Goal: Task Accomplishment & Management: Manage account settings

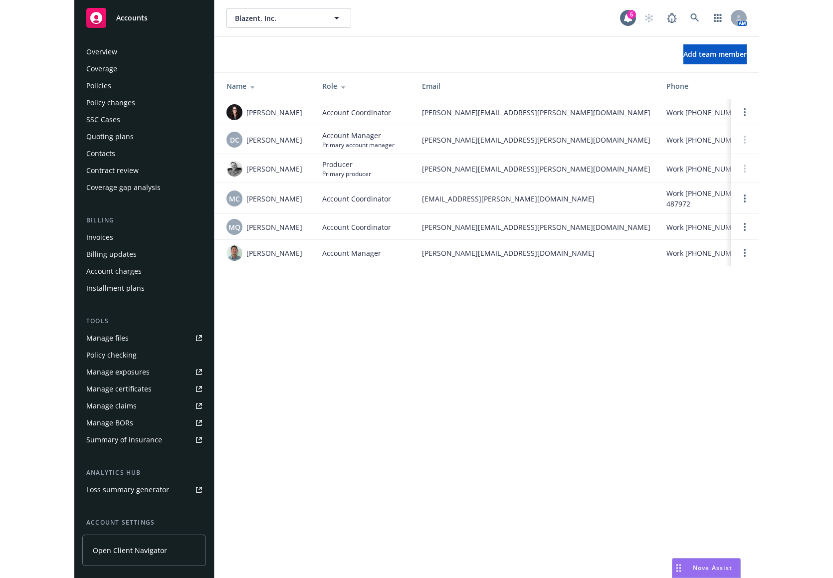
scroll to position [72, 0]
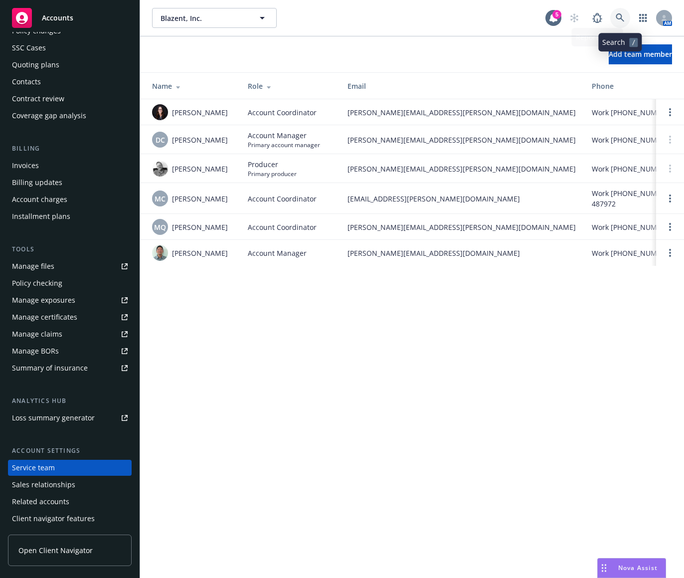
click at [617, 15] on icon at bounding box center [620, 17] width 8 height 8
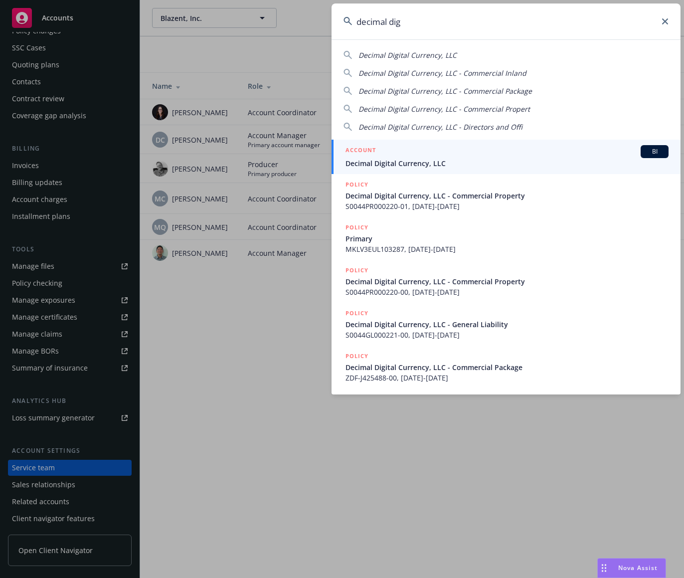
type input "decimal dig"
click at [504, 151] on div "ACCOUNT BI" at bounding box center [507, 151] width 323 height 13
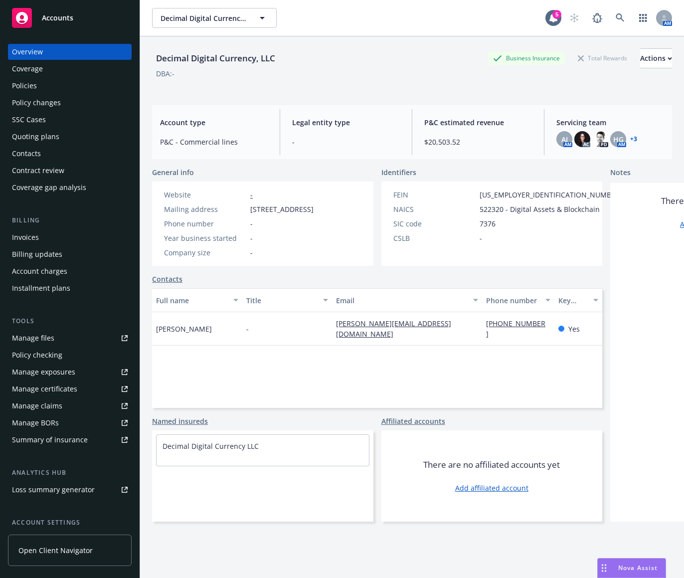
click at [91, 82] on div "Policies" at bounding box center [70, 86] width 116 height 16
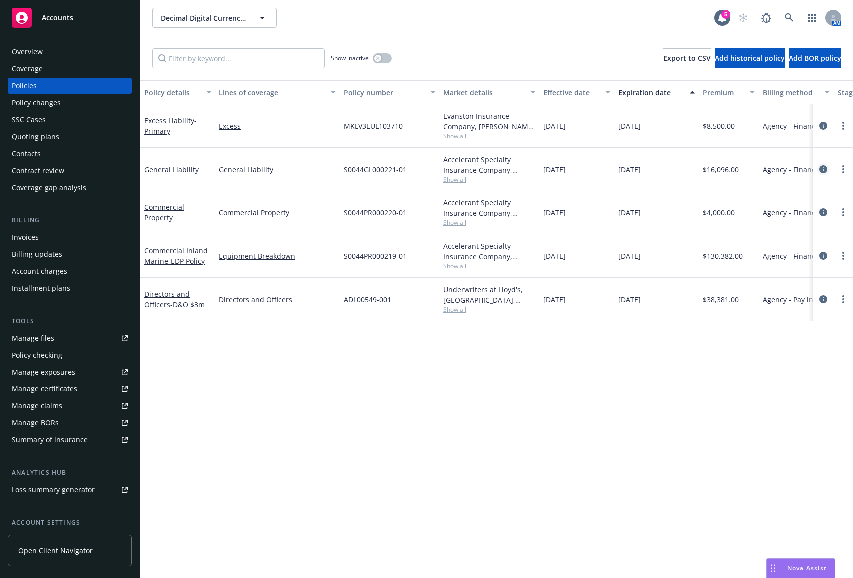
click at [684, 169] on icon "circleInformation" at bounding box center [823, 169] width 8 height 8
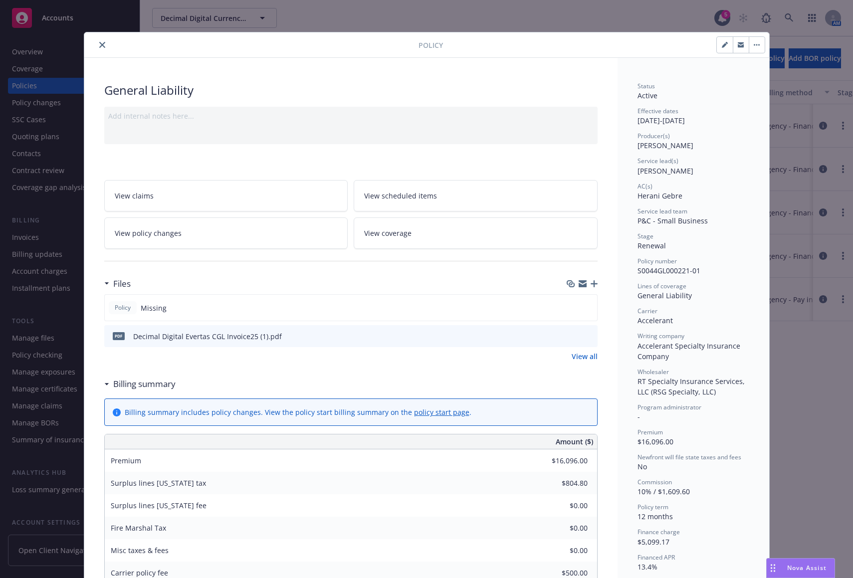
click at [99, 43] on icon "close" at bounding box center [102, 45] width 6 height 6
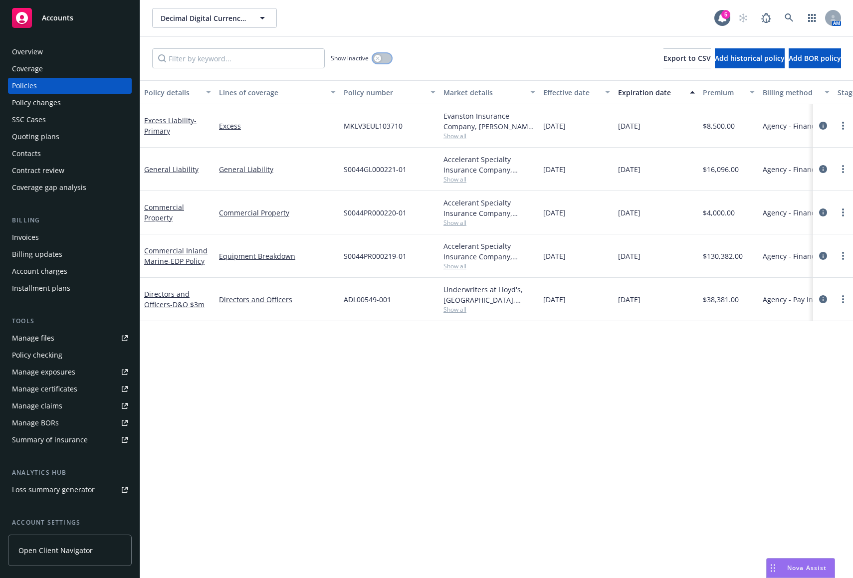
click at [380, 59] on div "button" at bounding box center [377, 58] width 7 height 7
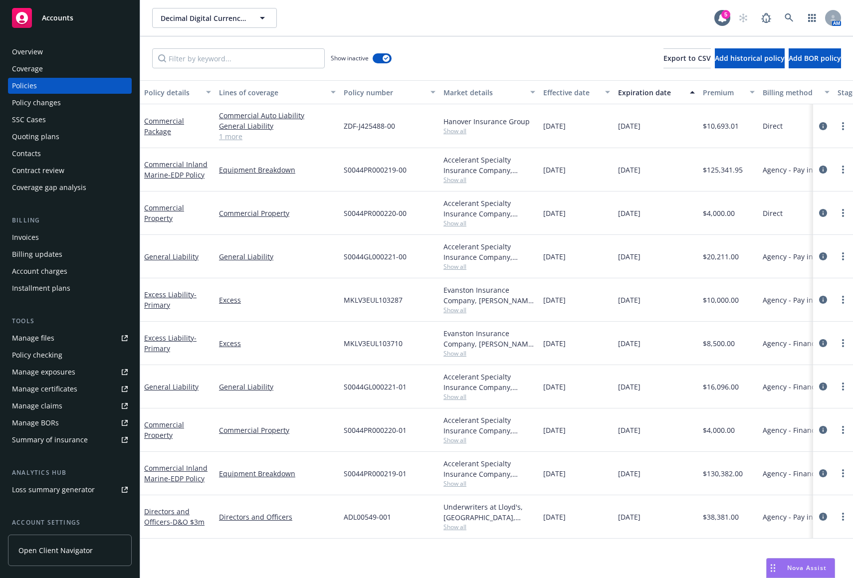
click at [638, 91] on div "Expiration date" at bounding box center [651, 92] width 66 height 10
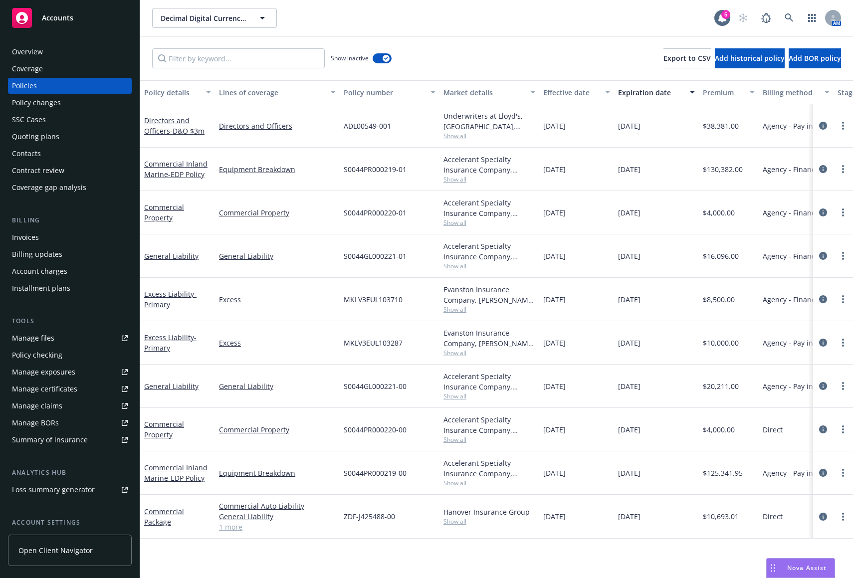
click at [457, 352] on span "Show all" at bounding box center [489, 353] width 92 height 8
click at [684, 342] on icon "circleInformation" at bounding box center [823, 343] width 8 height 8
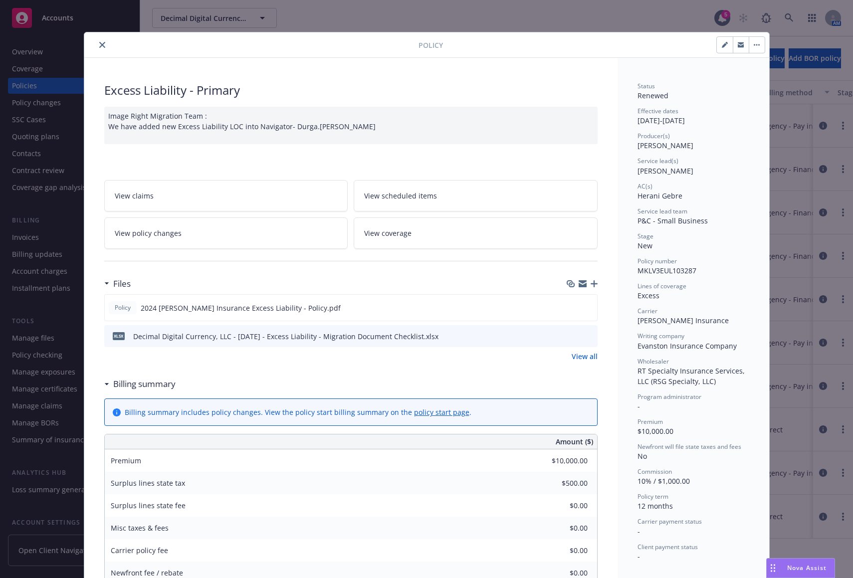
click at [99, 41] on button "close" at bounding box center [102, 45] width 12 height 12
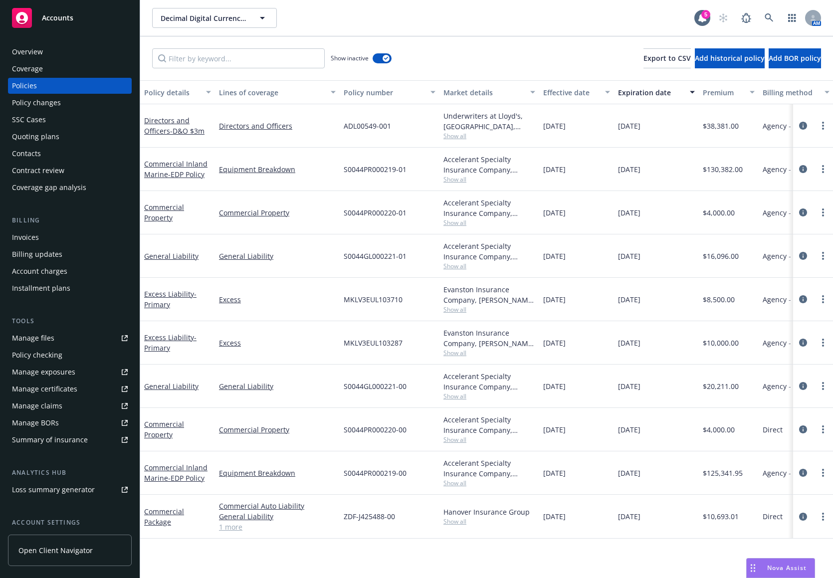
click at [339, 12] on div "Decimal Digital Currency, LLC Decimal Digital Currency, LLC" at bounding box center [423, 18] width 542 height 20
click at [684, 59] on span "Add historical policy" at bounding box center [730, 57] width 70 height 9
select select "other"
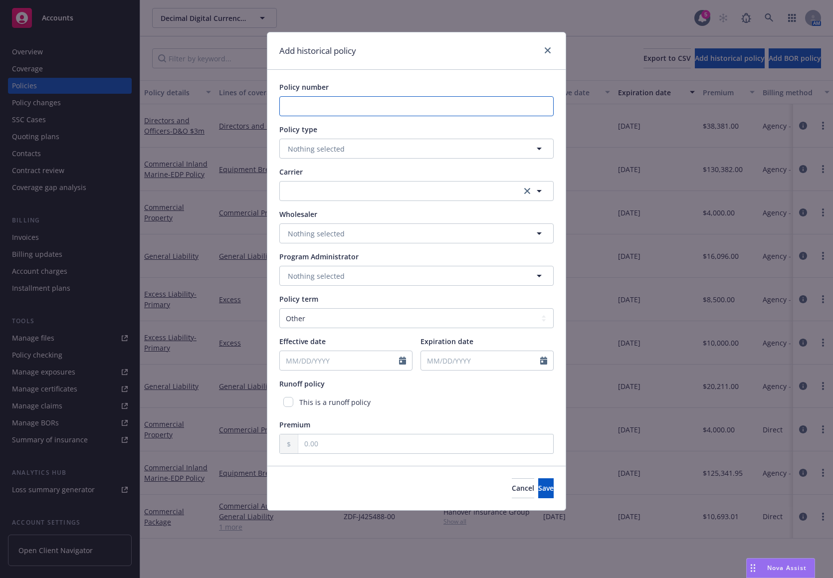
click at [416, 108] on input "Policy number" at bounding box center [416, 106] width 274 height 20
type input "0100241104-0"
click at [425, 148] on button "Nothing selected" at bounding box center [416, 149] width 274 height 20
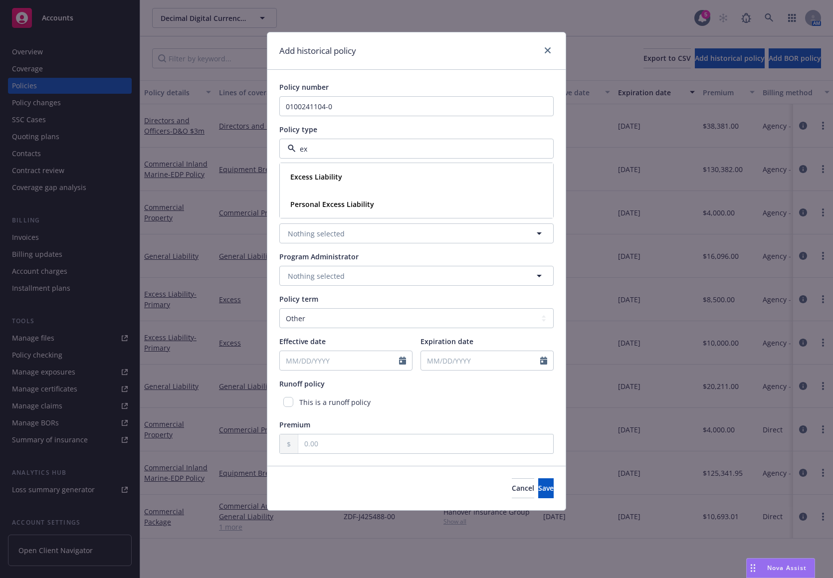
type input "e"
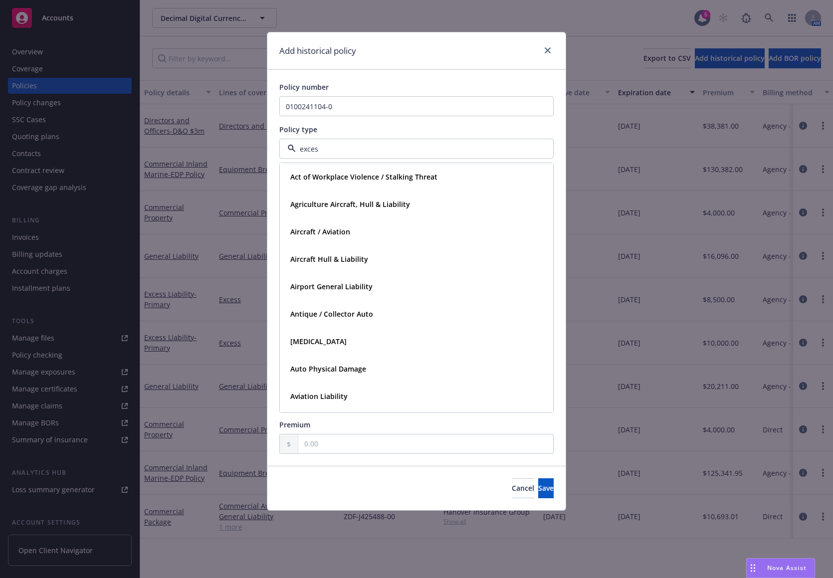
type input "excess"
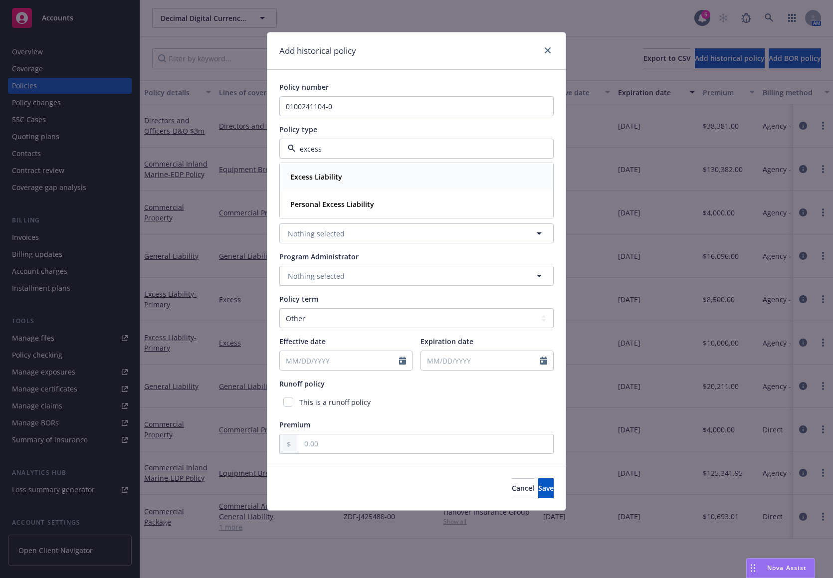
click at [398, 177] on div "Excess Liability" at bounding box center [416, 177] width 260 height 14
click at [393, 193] on button "button" at bounding box center [416, 191] width 274 height 20
type input "kin"
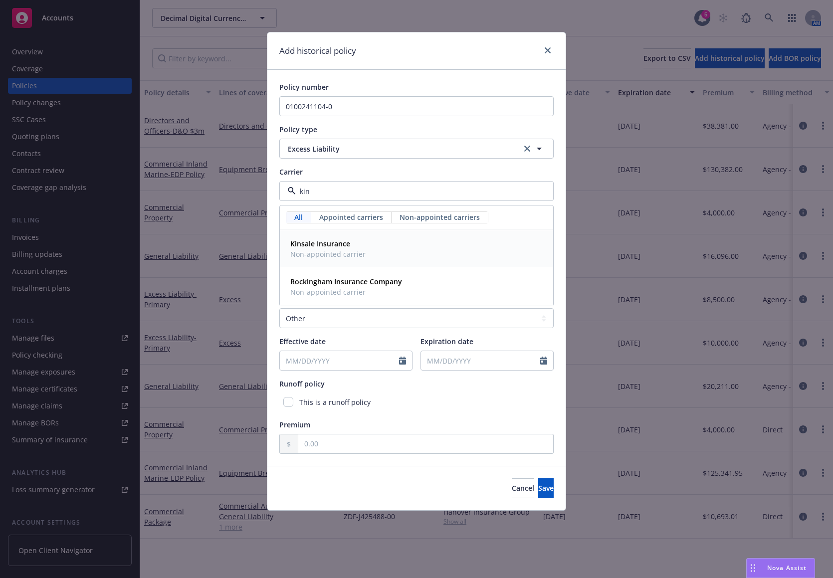
click at [378, 243] on div "Kinsale Insurance Non-appointed carrier" at bounding box center [416, 248] width 260 height 25
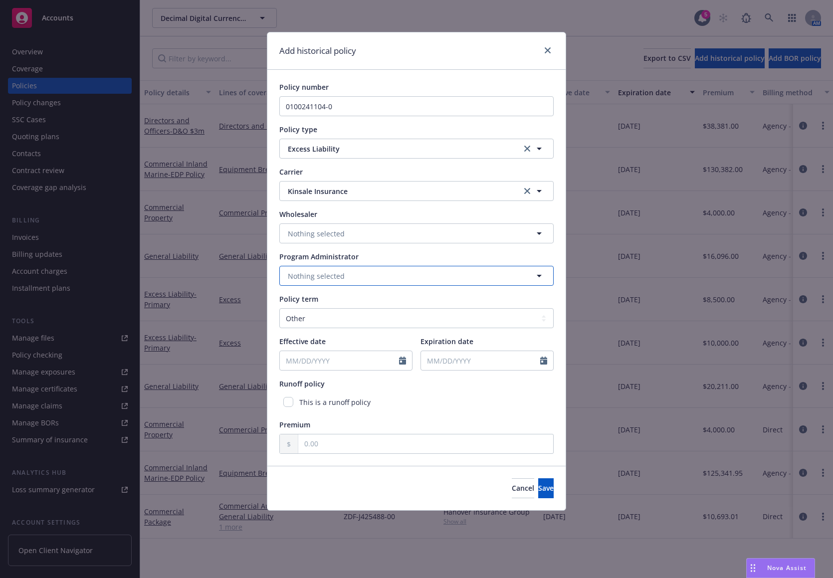
click at [367, 274] on button "Nothing selected" at bounding box center [416, 276] width 274 height 20
click at [367, 274] on input at bounding box center [414, 276] width 237 height 10
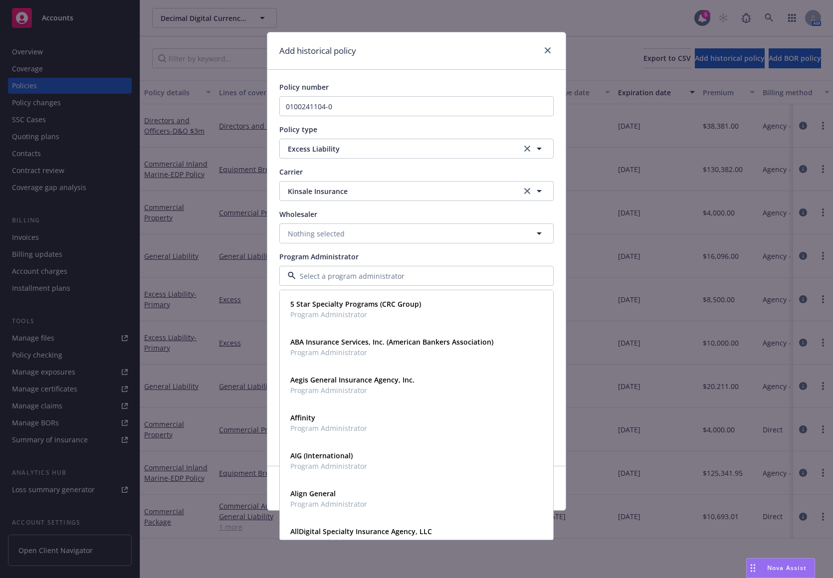
click at [371, 257] on div "Program Administrator" at bounding box center [416, 256] width 274 height 10
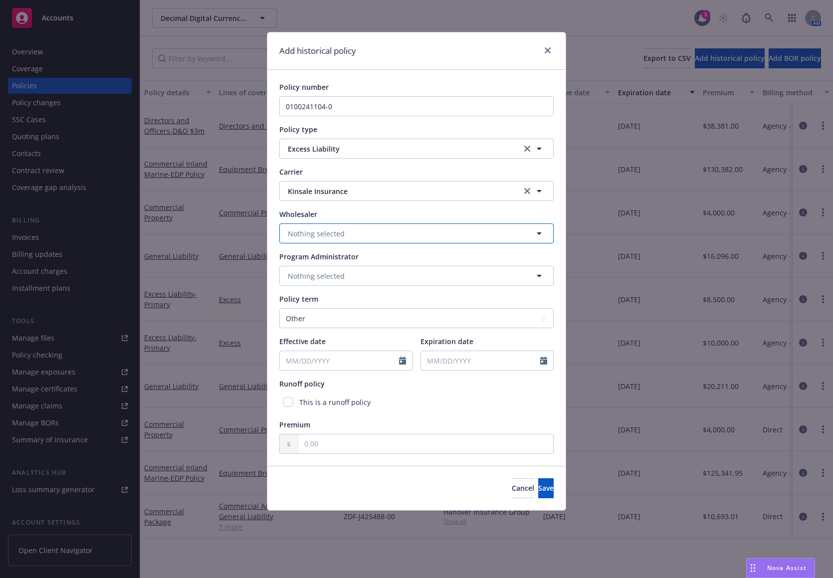
click at [366, 241] on button "Nothing selected" at bounding box center [416, 233] width 274 height 20
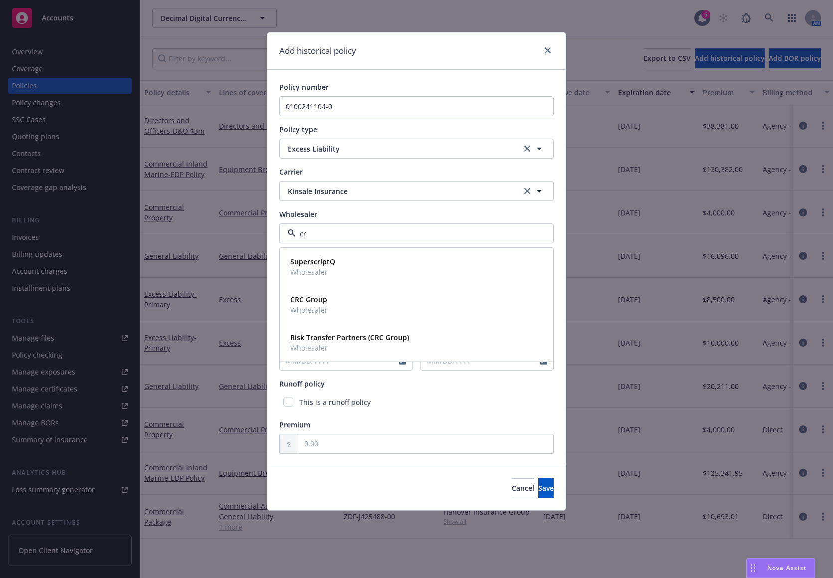
type input "crc"
click at [357, 274] on div "CRC Group Wholesaler" at bounding box center [416, 266] width 260 height 25
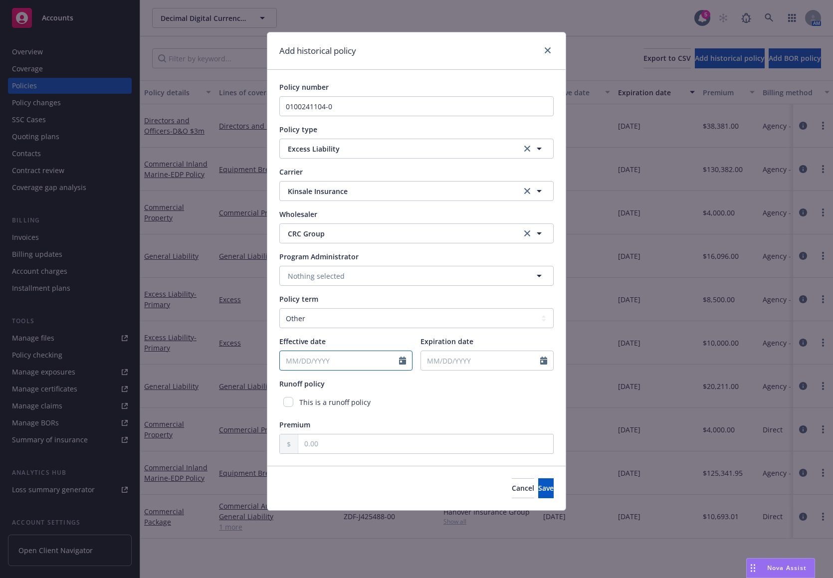
click at [380, 359] on input "Effective date" at bounding box center [339, 360] width 119 height 19
select select "8"
type input "[DATE]"
click at [382, 338] on div "Effective date" at bounding box center [345, 341] width 133 height 10
select select "8"
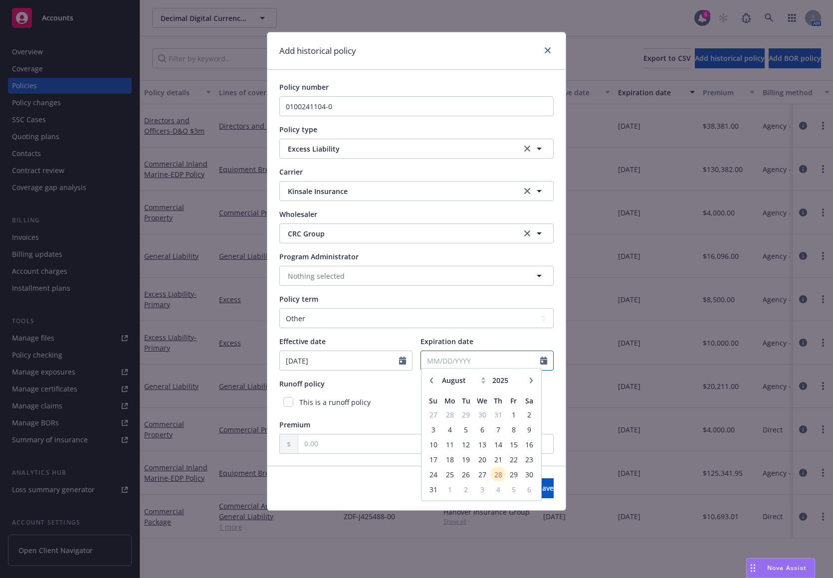
click at [472, 365] on input "Expiration date" at bounding box center [480, 360] width 119 height 19
type input "[DATE]"
click at [411, 339] on div "Effective date" at bounding box center [345, 341] width 133 height 10
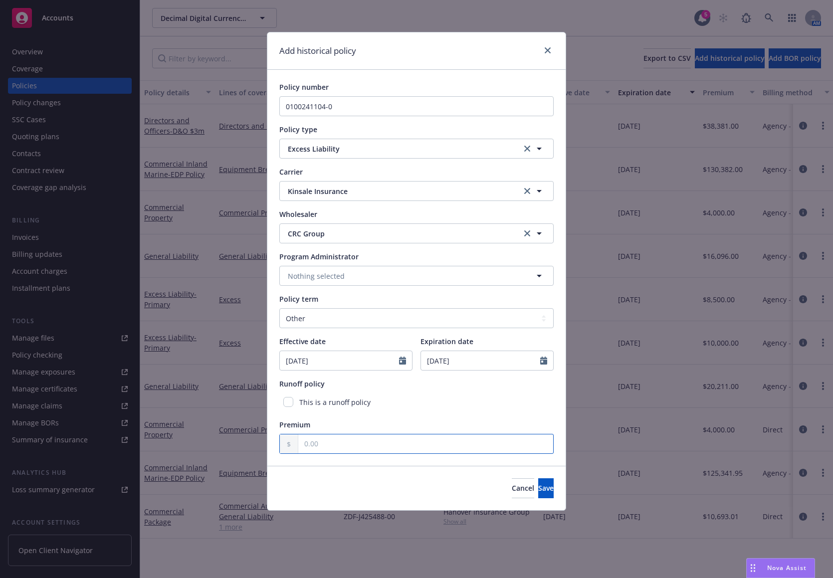
click at [393, 444] on input "text" at bounding box center [425, 443] width 255 height 19
click at [337, 474] on div "Cancel Save" at bounding box center [416, 488] width 298 height 44
click at [338, 459] on div "Policy number 0100241104-0 Policy type Excess Liability Carrier Kinsale Insuran…" at bounding box center [416, 268] width 298 height 396
click at [338, 444] on input "text" at bounding box center [425, 443] width 255 height 19
click at [328, 470] on div "Cancel Save" at bounding box center [416, 488] width 298 height 44
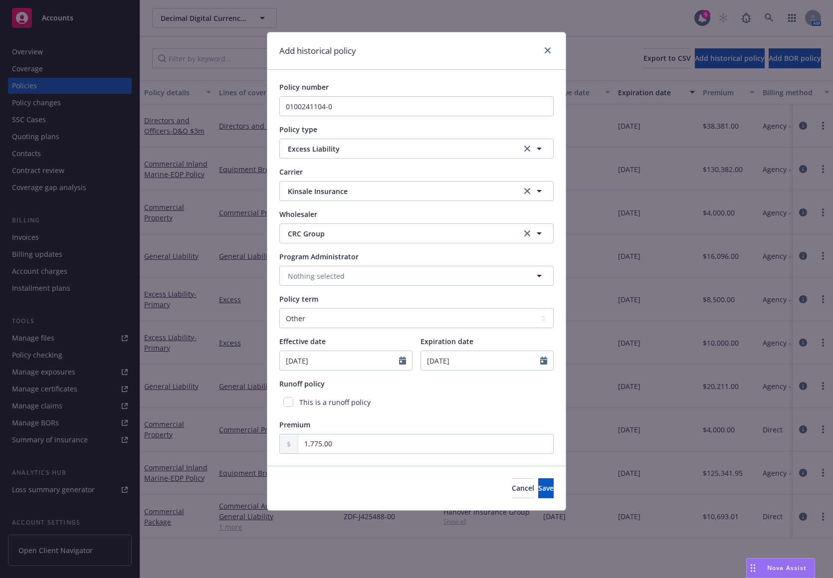
click at [331, 472] on div "Cancel Save" at bounding box center [416, 488] width 298 height 44
click at [326, 442] on input "1,775.00" at bounding box center [425, 443] width 255 height 19
click at [320, 446] on input "1,775.00" at bounding box center [425, 443] width 255 height 19
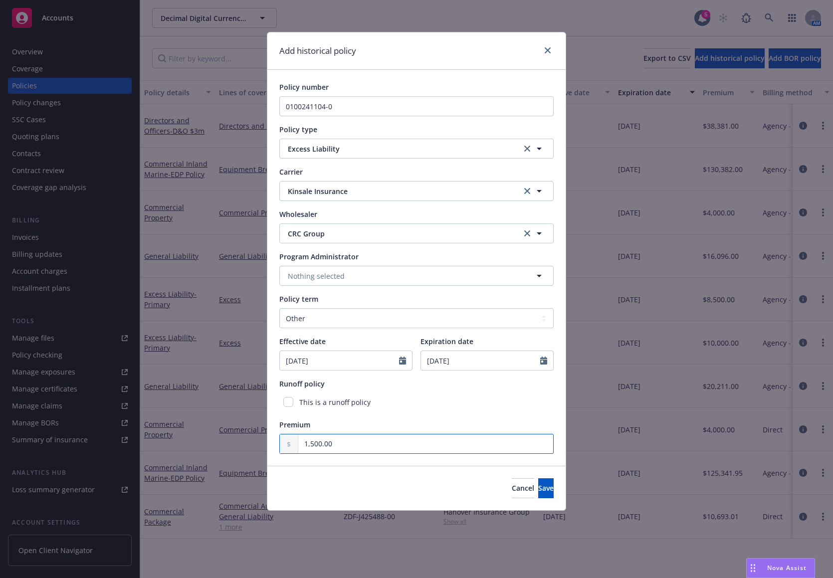
type input "1,500.00"
click at [322, 462] on div "Policy number 0100241104-0 Policy type Excess Liability Carrier Kinsale Insuran…" at bounding box center [416, 268] width 298 height 396
click at [548, 487] on button "Save" at bounding box center [545, 488] width 15 height 20
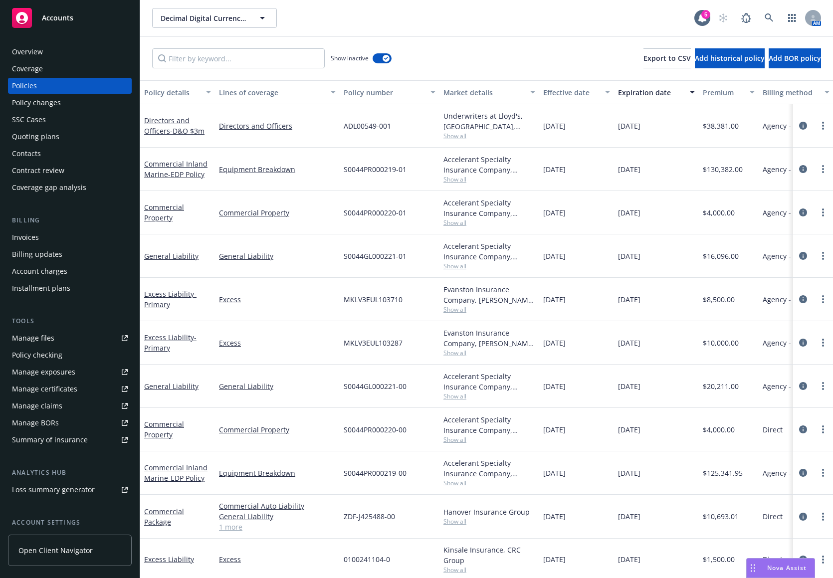
scroll to position [10, 0]
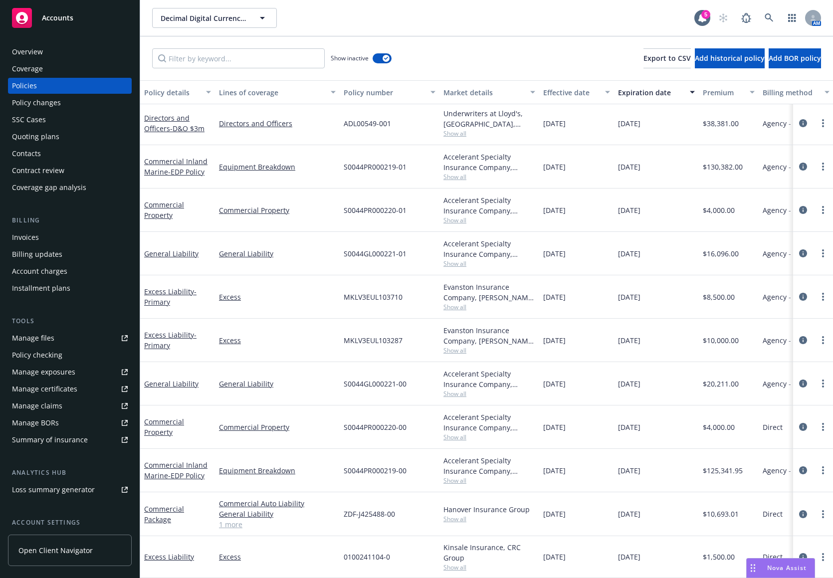
click at [484, 49] on div "Show inactive Export to CSV Add historical policy Add BOR policy" at bounding box center [486, 58] width 693 height 44
click at [684, 293] on icon "circleInformation" at bounding box center [803, 297] width 8 height 8
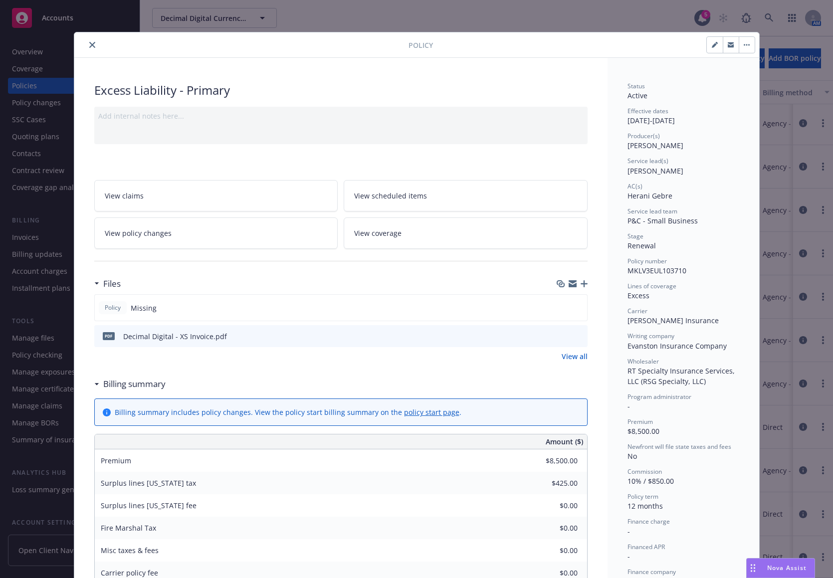
click at [573, 335] on icon "preview file" at bounding box center [577, 335] width 9 height 7
click at [89, 43] on icon "close" at bounding box center [92, 45] width 6 height 6
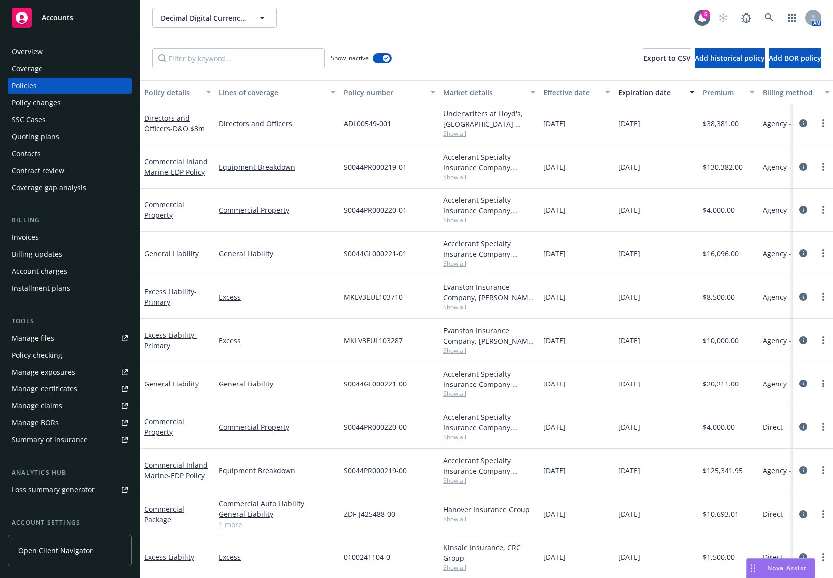
click at [482, 56] on div "Show inactive Export to CSV Add historical policy Add BOR policy" at bounding box center [486, 58] width 693 height 44
click at [684, 559] on circle "more" at bounding box center [823, 560] width 2 height 2
drag, startPoint x: 697, startPoint y: 569, endPoint x: 702, endPoint y: 568, distance: 5.2
click at [684, 569] on div "[DATE]" at bounding box center [656, 557] width 85 height 42
click at [684, 553] on icon "circleInformation" at bounding box center [803, 557] width 8 height 8
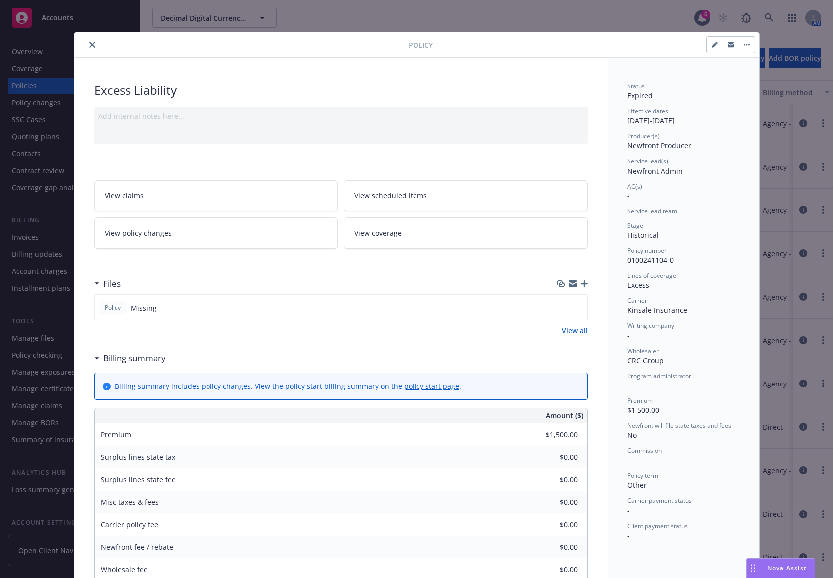
click at [684, 42] on icon "button" at bounding box center [715, 45] width 6 height 6
select select "HISTORICAL"
select select "other"
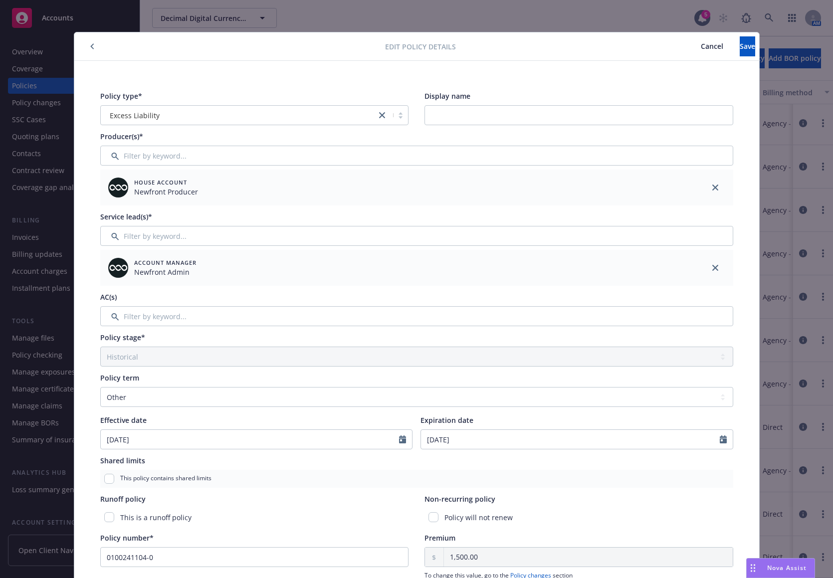
click at [684, 45] on span "Cancel" at bounding box center [712, 45] width 22 height 9
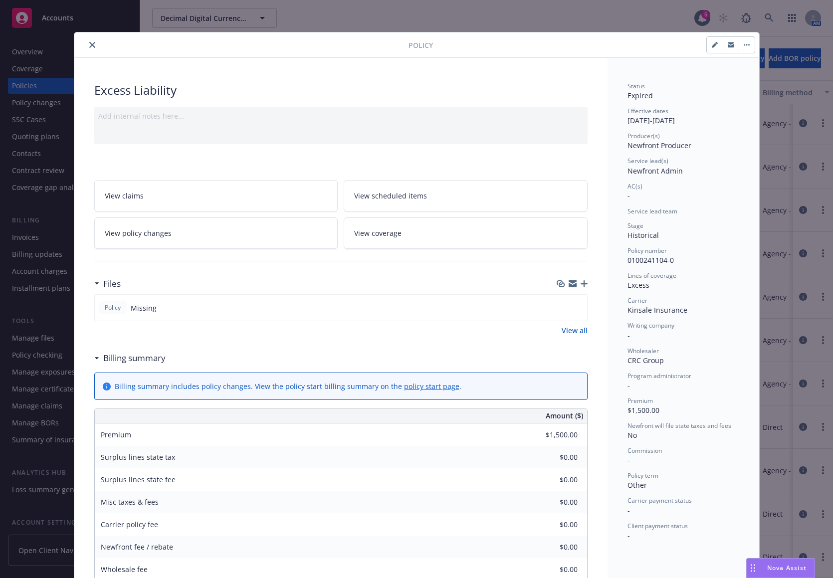
click at [243, 234] on link "View policy changes" at bounding box center [216, 232] width 244 height 31
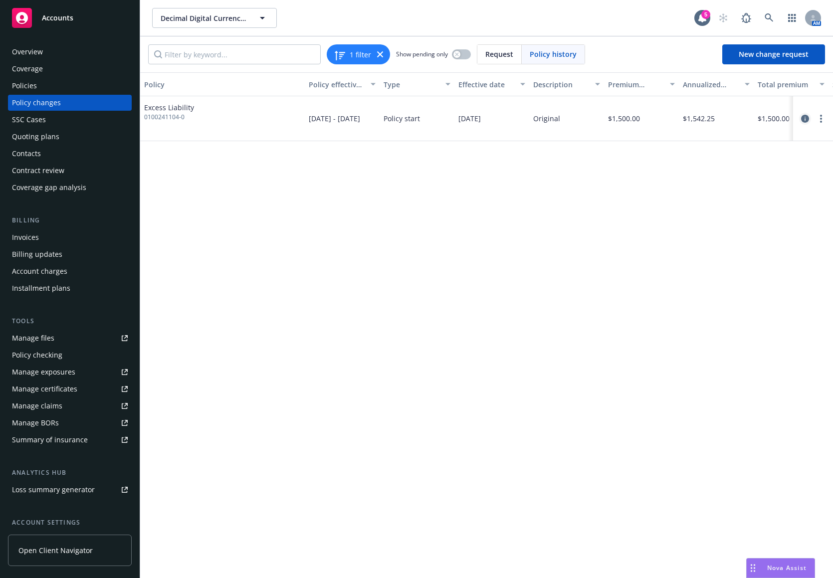
click at [684, 119] on icon "circleInformation" at bounding box center [805, 119] width 8 height 8
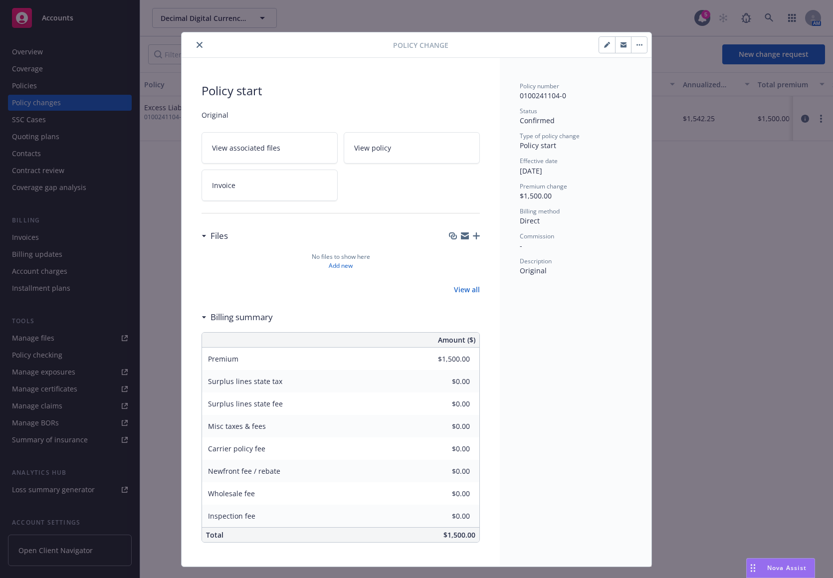
click at [639, 48] on button "button" at bounding box center [639, 45] width 16 height 16
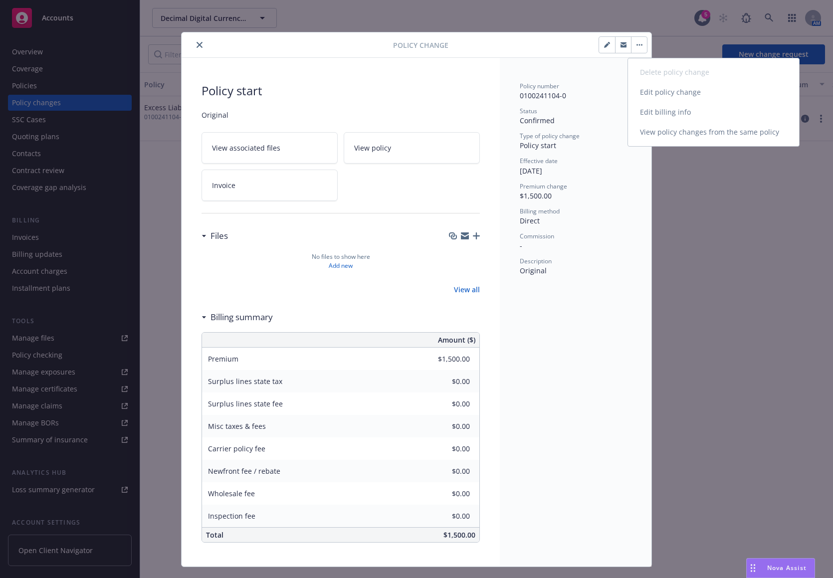
click at [663, 118] on link "Edit billing info" at bounding box center [713, 112] width 171 height 20
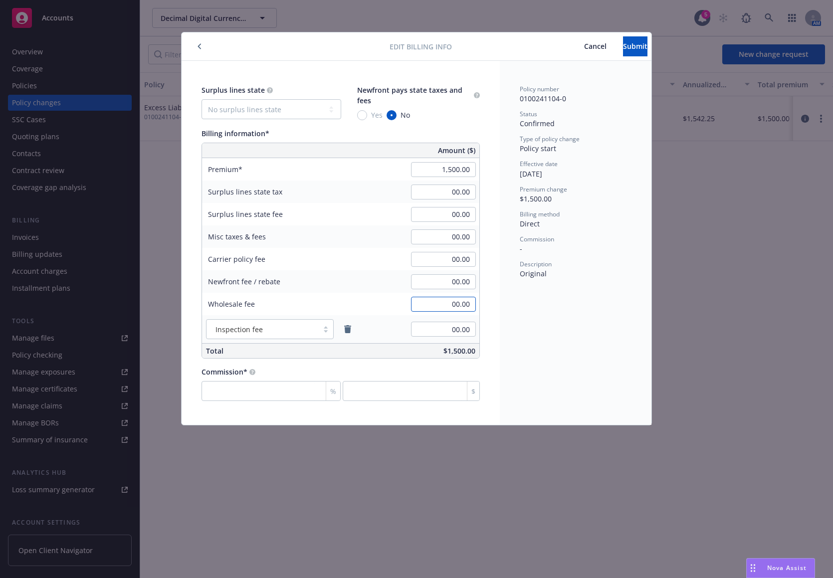
click at [442, 305] on input "00.00" at bounding box center [443, 304] width 65 height 15
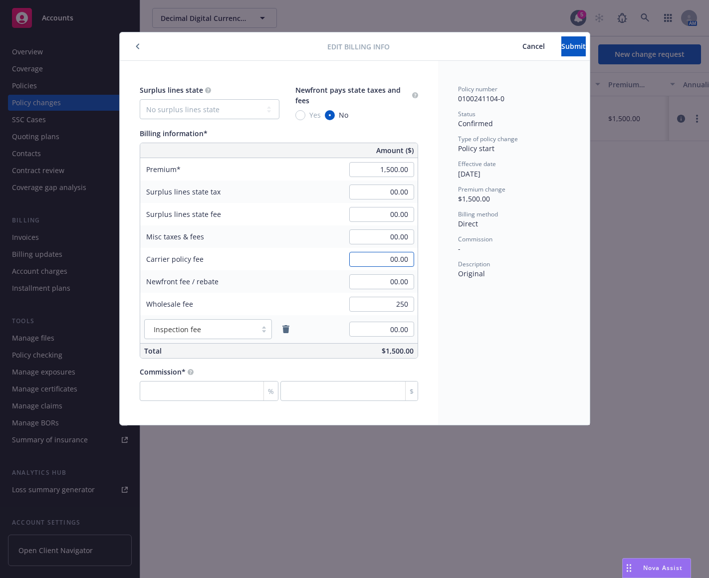
type input "250.00"
click at [389, 259] on input "00.00" at bounding box center [381, 259] width 65 height 15
type input "100.00"
click at [421, 230] on div "Surplus lines state No surplus lines state [US_STATE] [US_STATE] [US_STATE] [US…" at bounding box center [279, 243] width 318 height 364
click at [402, 192] on input "00.00" at bounding box center [381, 192] width 65 height 15
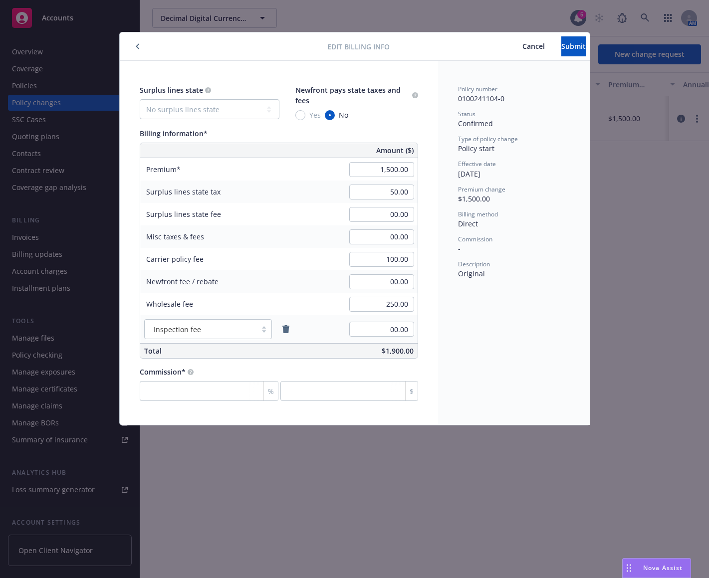
click at [428, 219] on div "Surplus lines state No surplus lines state [US_STATE] [US_STATE] [US_STATE] [US…" at bounding box center [279, 243] width 318 height 364
click at [397, 192] on input "50.00" at bounding box center [381, 192] width 65 height 15
click at [393, 192] on input "50.00" at bounding box center [381, 192] width 65 height 15
type input "75.00"
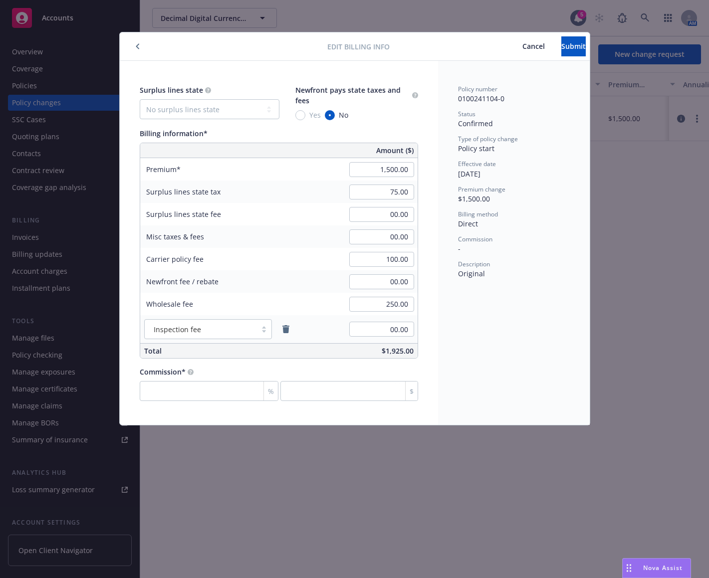
click at [464, 260] on span "Description" at bounding box center [474, 264] width 32 height 8
click at [184, 388] on input "number" at bounding box center [209, 391] width 139 height 20
type input "1"
type input "15"
type input "10"
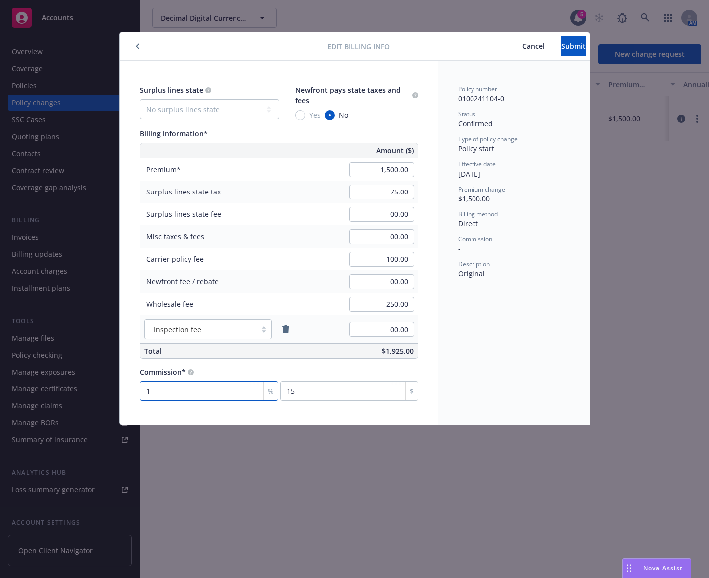
type input "150"
type input "10"
click at [440, 385] on div "Policy number 0100241104-0 Status Confirmed Type of policy change Policy start …" at bounding box center [514, 243] width 152 height 364
click at [561, 38] on button "Submit" at bounding box center [573, 46] width 24 height 20
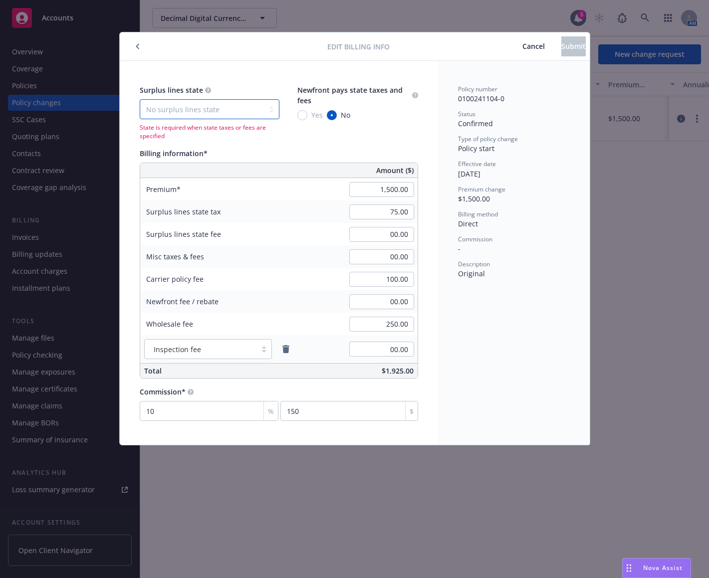
click at [241, 111] on select "No surplus lines state [US_STATE] [US_STATE] [US_STATE] [US_STATE] [US_STATE] […" at bounding box center [210, 109] width 140 height 20
select select "NJ"
click at [140, 99] on select "No surplus lines state [US_STATE] [US_STATE] [US_STATE] [US_STATE] [US_STATE] […" at bounding box center [210, 109] width 140 height 20
type input "80.00"
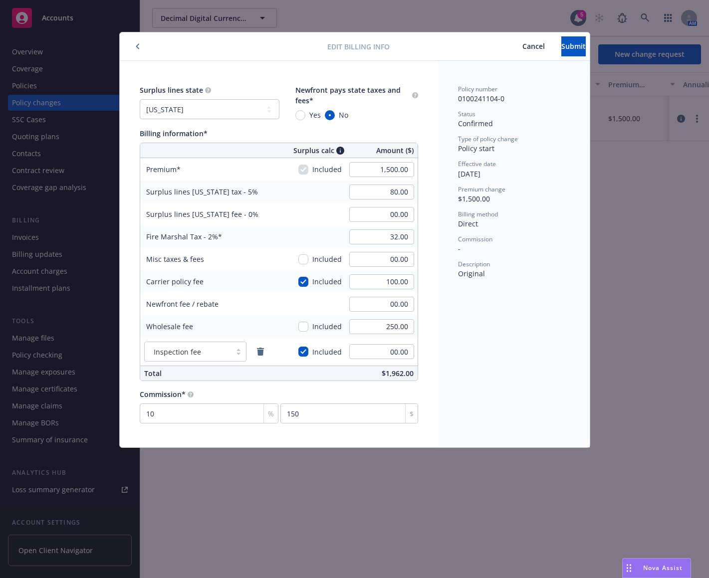
click at [483, 343] on div "Policy number 0100241104-0 Status Confirmed Type of policy change Policy start …" at bounding box center [514, 254] width 152 height 386
click at [399, 244] on input "32.00" at bounding box center [381, 236] width 65 height 15
type input "00.00"
click at [375, 191] on input "80.00" at bounding box center [381, 192] width 65 height 15
type input "75.00"
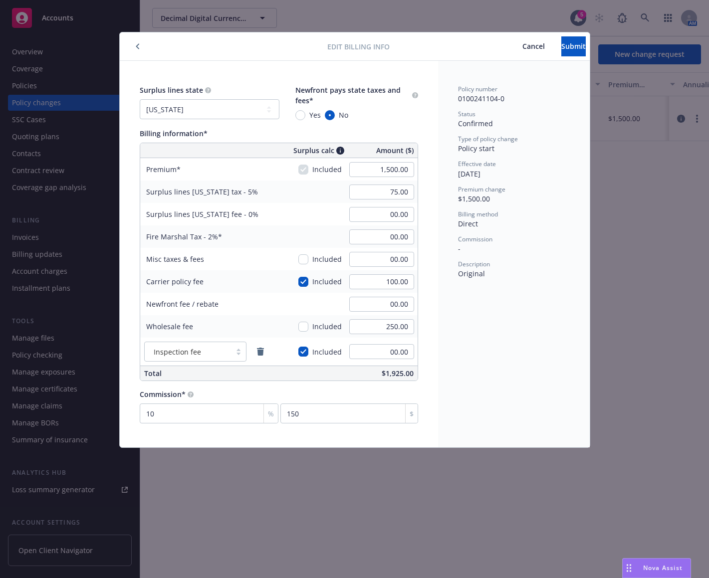
click at [480, 311] on div "Policy number 0100241104-0 Status Confirmed Type of policy change Policy start …" at bounding box center [514, 254] width 152 height 386
click at [561, 49] on span "Submit" at bounding box center [573, 45] width 24 height 9
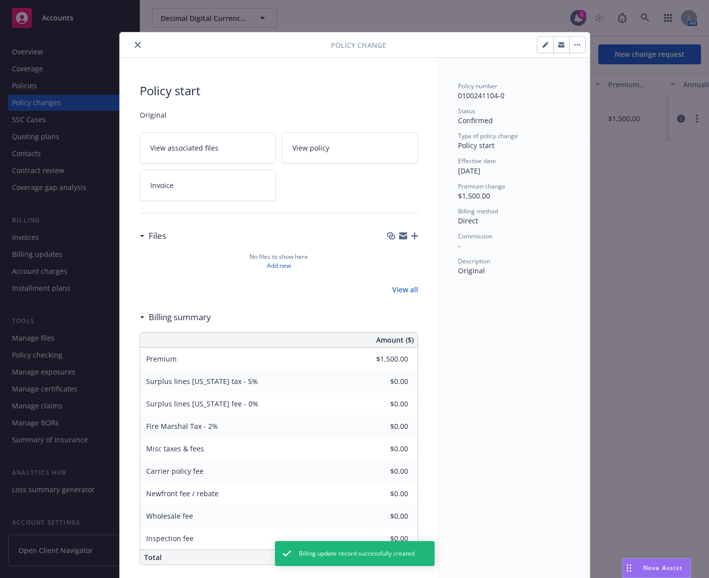
click at [141, 45] on div at bounding box center [227, 45] width 207 height 12
type input "$75.00"
type input "$100.00"
type input "$250.00"
click at [136, 44] on icon "close" at bounding box center [138, 45] width 6 height 6
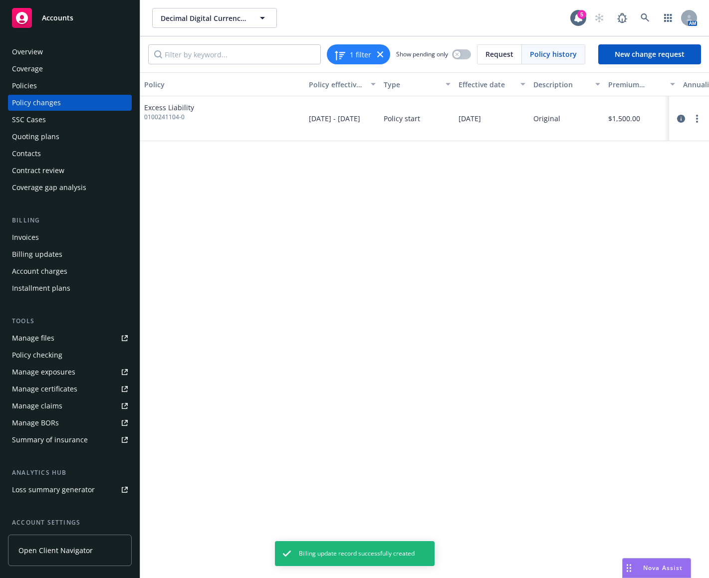
click at [62, 87] on div "Policies" at bounding box center [70, 86] width 116 height 16
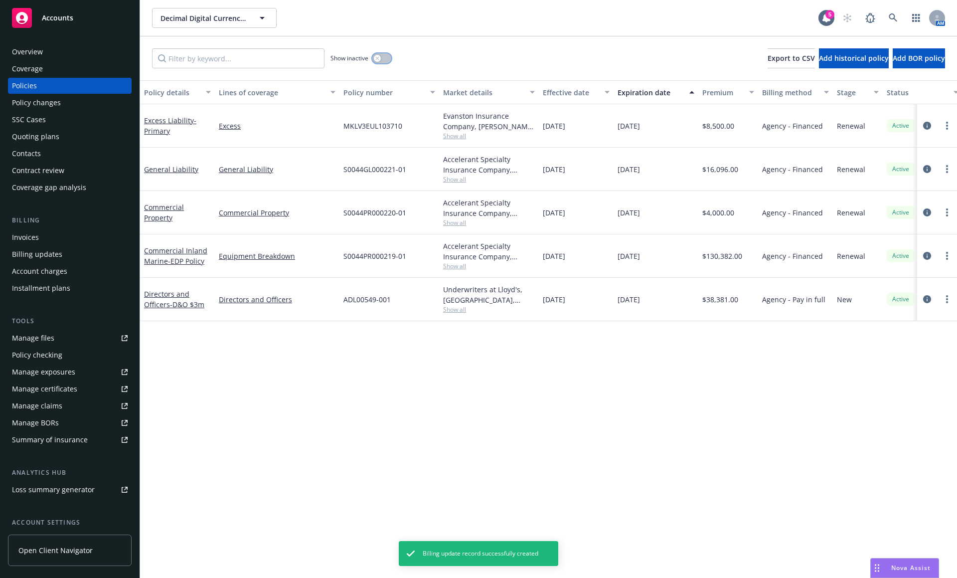
click at [387, 59] on button "button" at bounding box center [382, 58] width 19 height 10
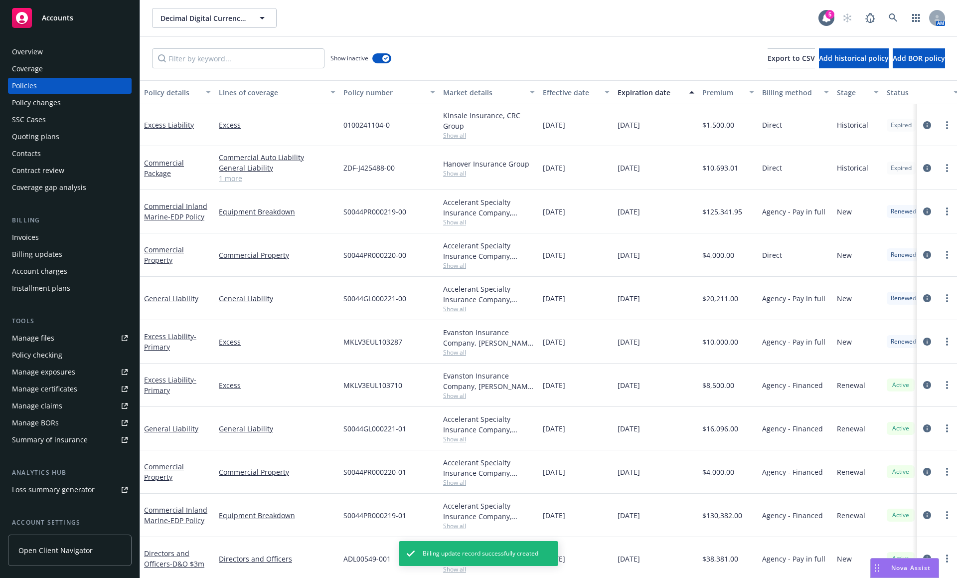
click at [653, 89] on div "Expiration date" at bounding box center [651, 92] width 66 height 10
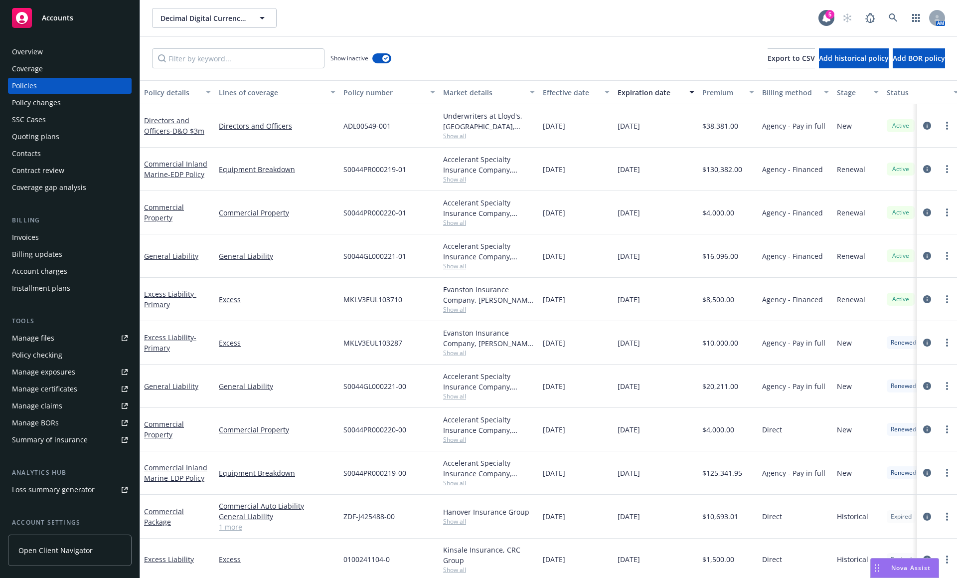
scroll to position [10, 0]
